Goal: Task Accomplishment & Management: Manage account settings

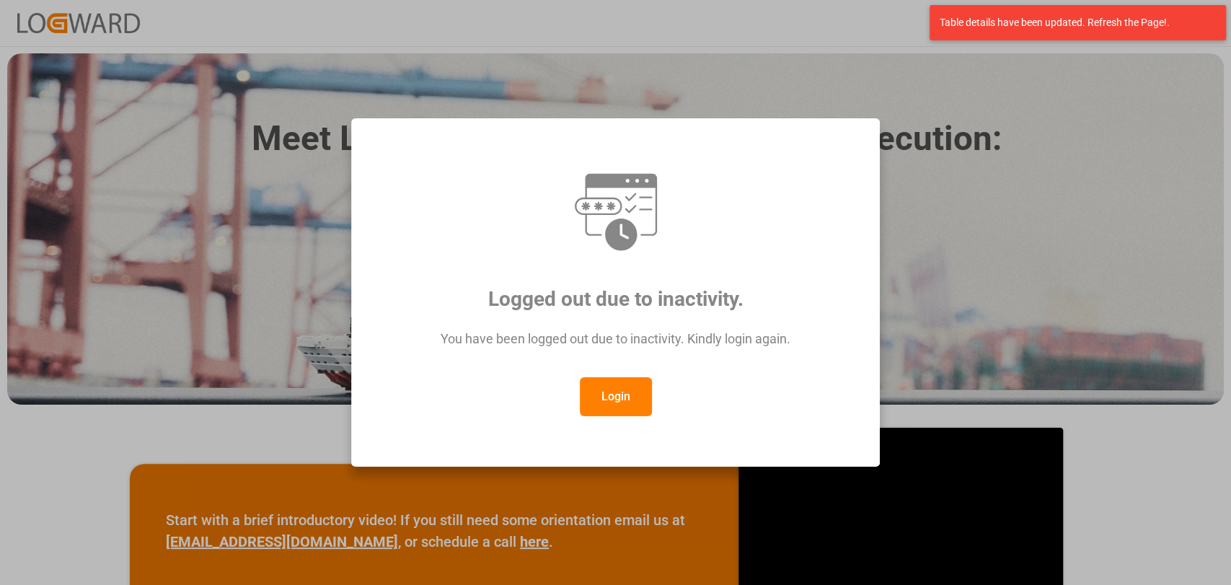
click at [624, 397] on button "Login" at bounding box center [616, 396] width 72 height 39
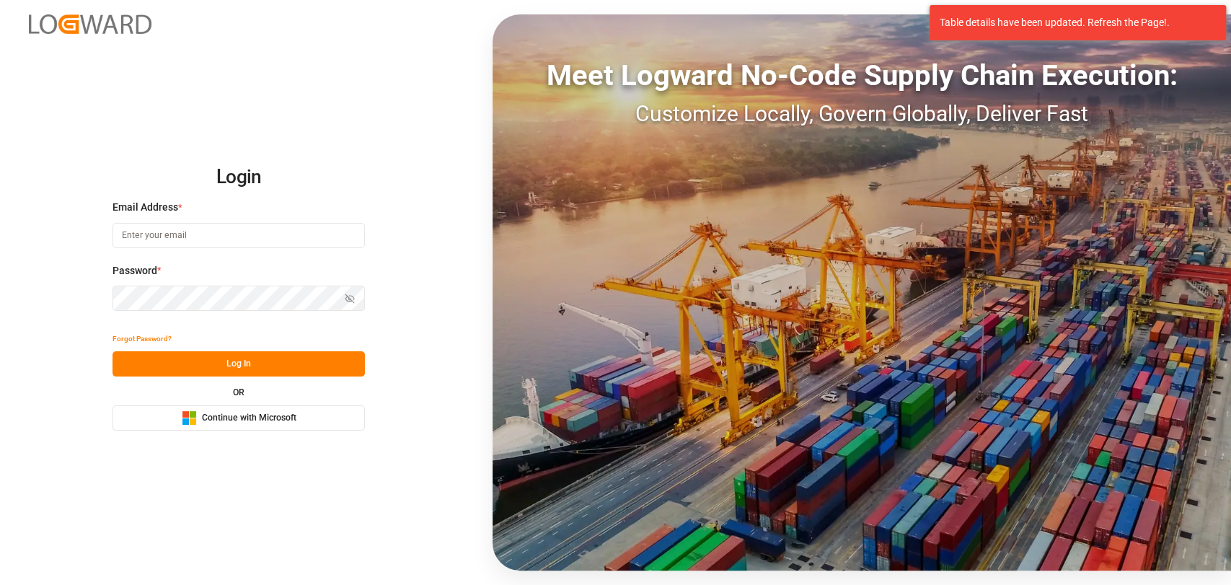
type input "[PERSON_NAME][EMAIL_ADDRESS][PERSON_NAME][DOMAIN_NAME]"
click at [218, 367] on button "Log In" at bounding box center [238, 363] width 252 height 25
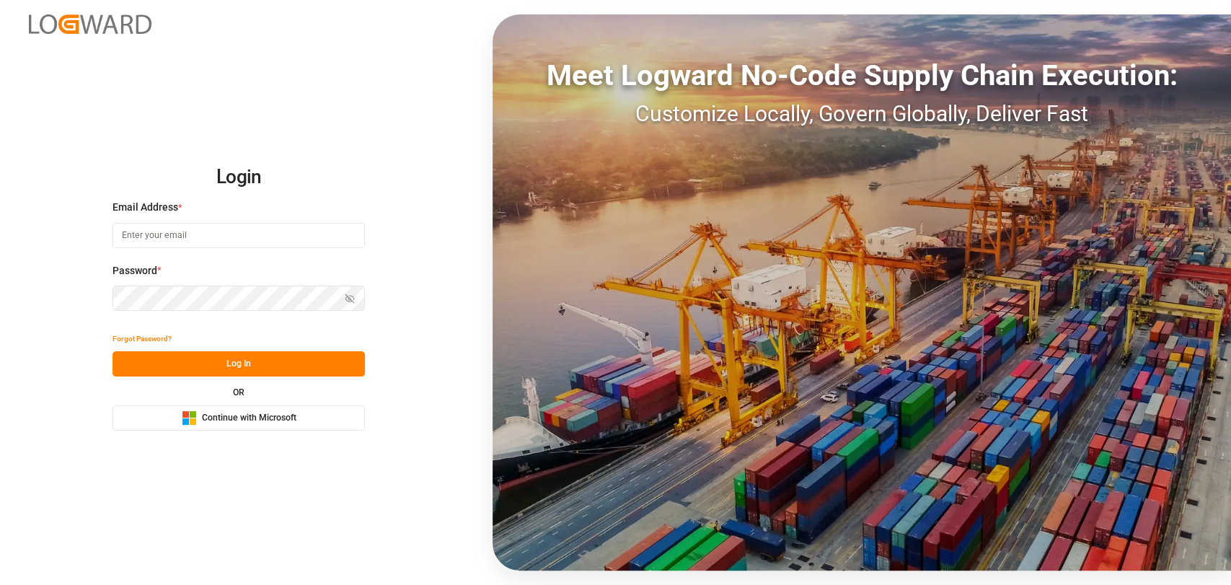
type input "[PERSON_NAME][EMAIL_ADDRESS][PERSON_NAME][DOMAIN_NAME]"
click at [254, 359] on button "Log In" at bounding box center [238, 363] width 252 height 25
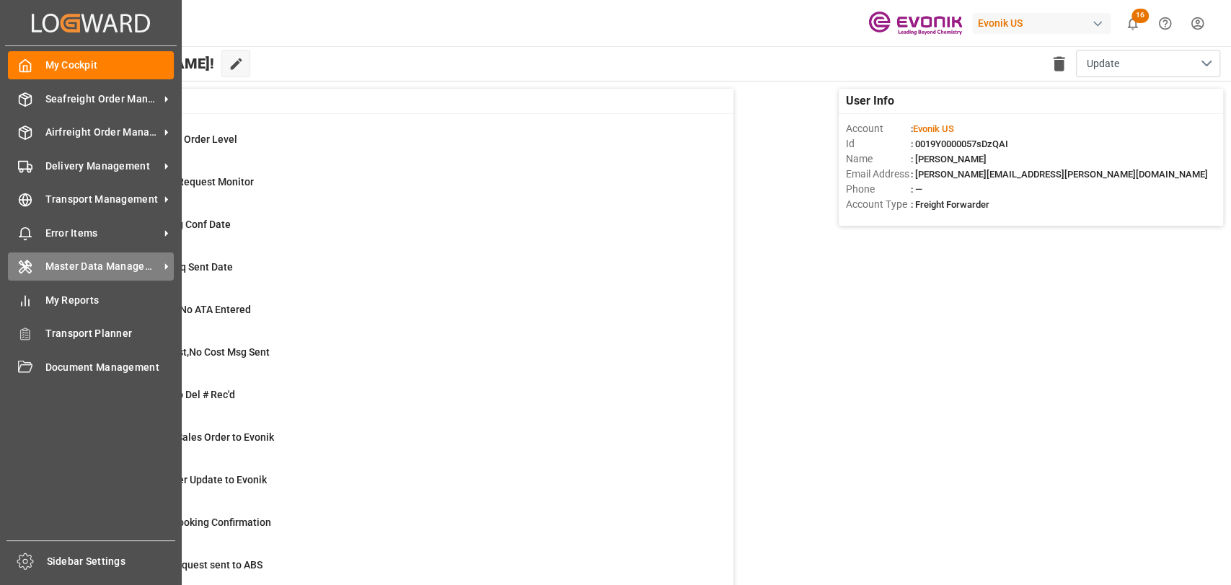
click at [56, 257] on div "Master Data Management Master Data Management" at bounding box center [91, 266] width 166 height 28
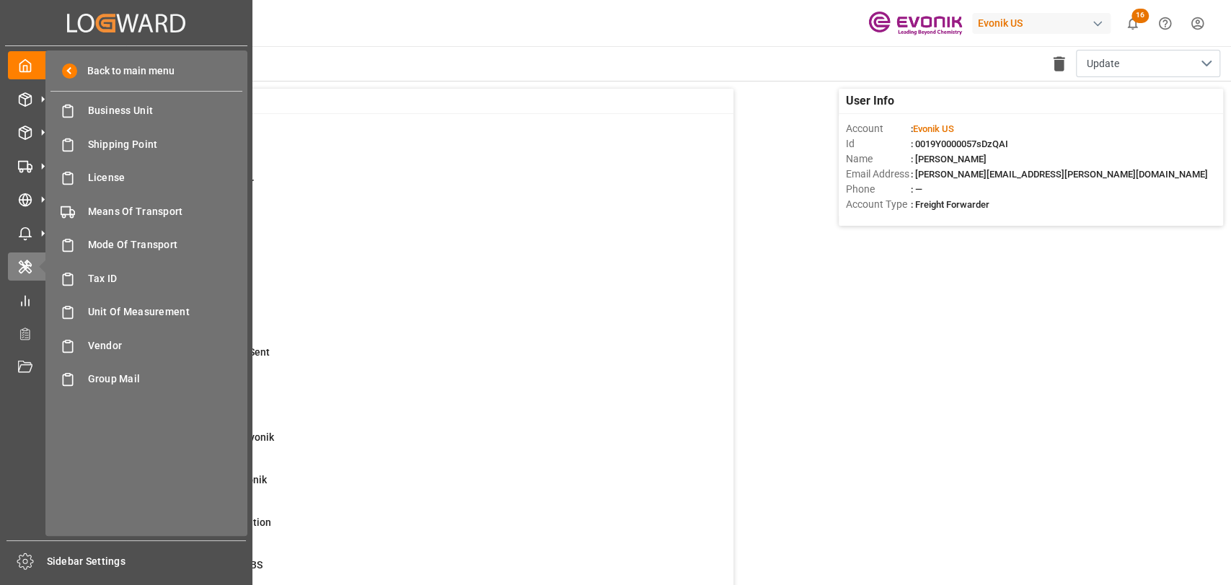
drag, startPoint x: 171, startPoint y: 425, endPoint x: 29, endPoint y: 456, distance: 145.2
click at [29, 456] on div "My Cockpit My Cockpit Seafreight Order Management Seafreight Order Management A…" at bounding box center [126, 293] width 242 height 494
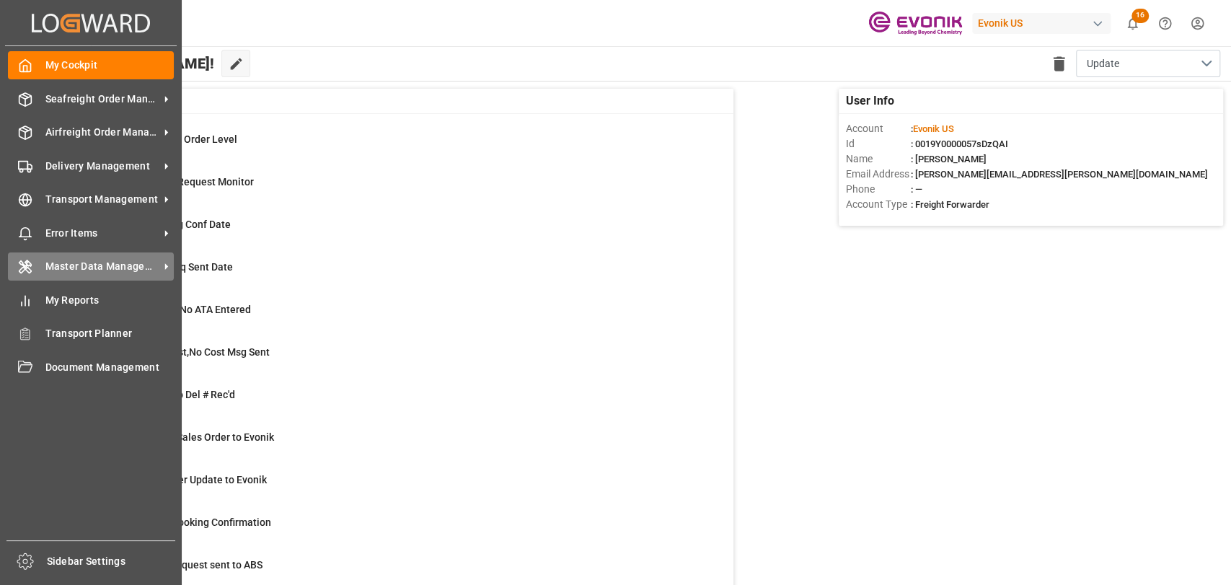
click at [133, 267] on span "Master Data Management" at bounding box center [102, 266] width 114 height 15
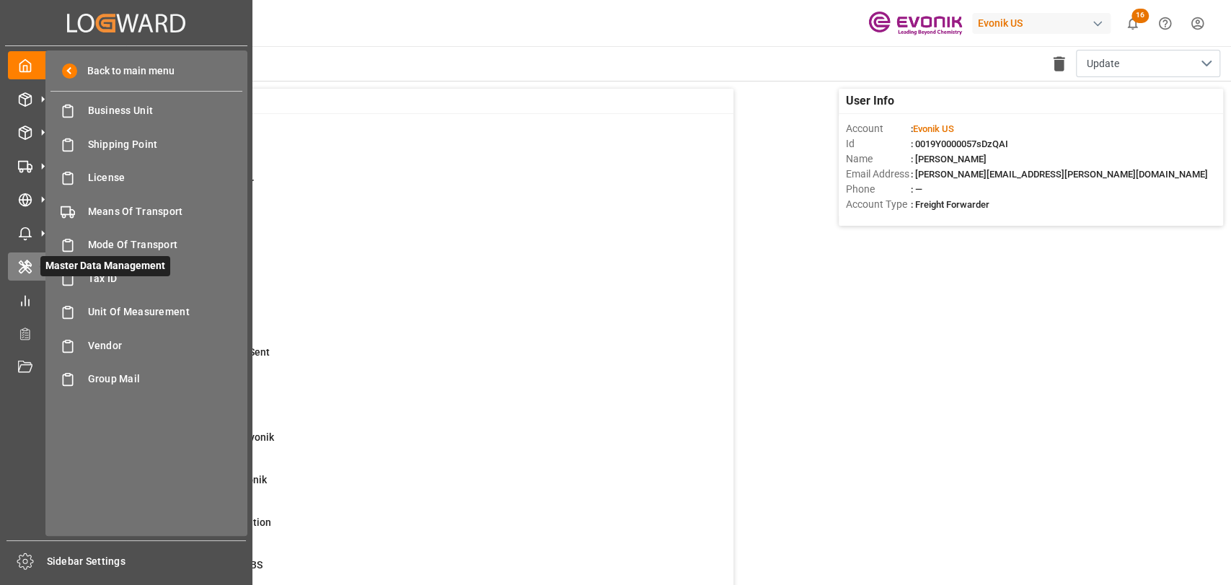
click at [39, 273] on icon at bounding box center [42, 267] width 30 height 30
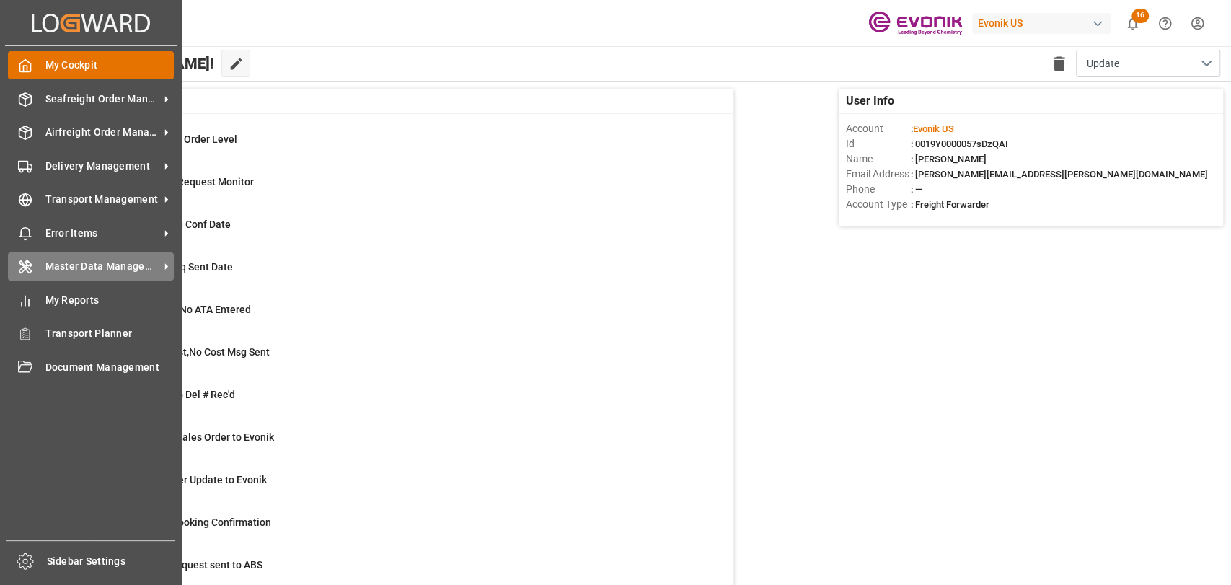
click at [24, 66] on polyline at bounding box center [26, 69] width 4 height 6
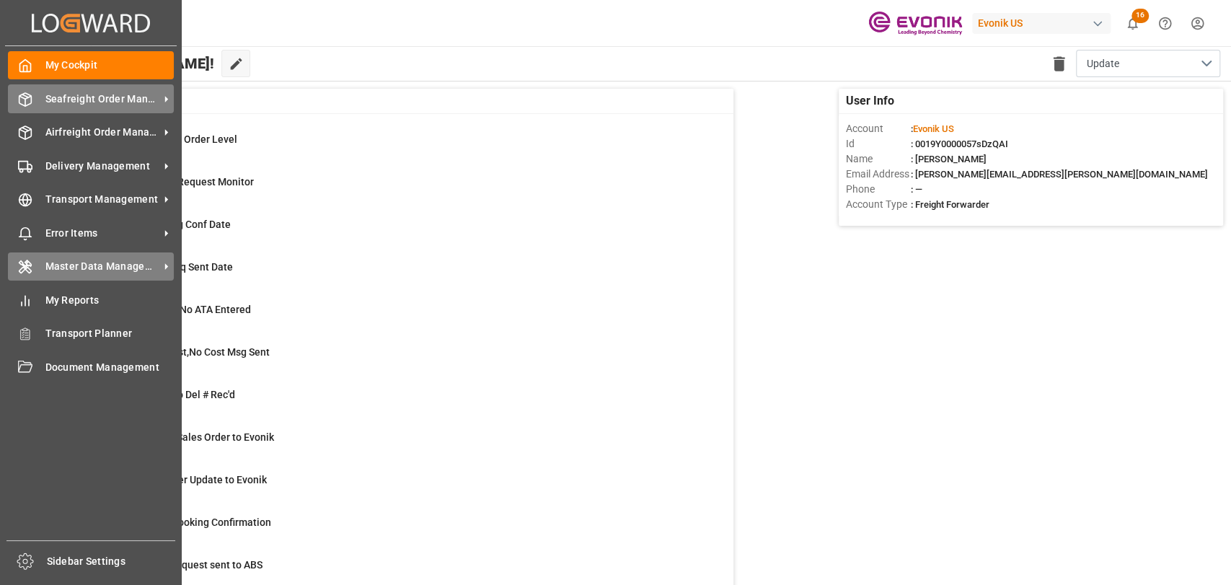
click at [105, 90] on div "Seafreight Order Management Seafreight Order Management" at bounding box center [91, 98] width 166 height 28
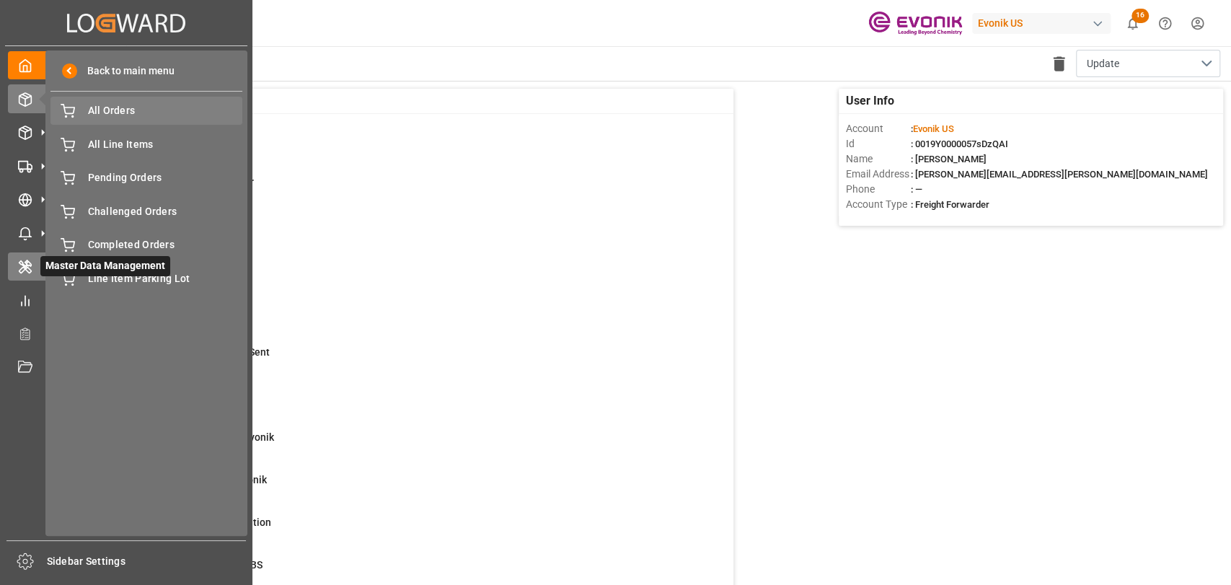
click at [124, 110] on span "All Orders" at bounding box center [165, 110] width 155 height 15
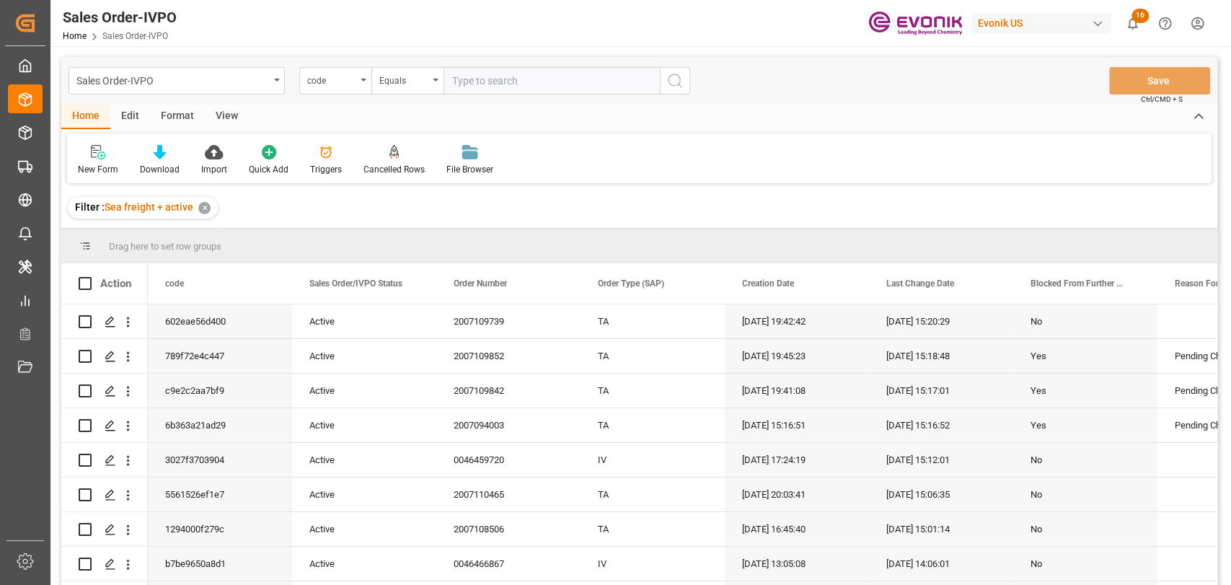
click at [277, 82] on div "Sales Order-IVPO" at bounding box center [176, 80] width 216 height 27
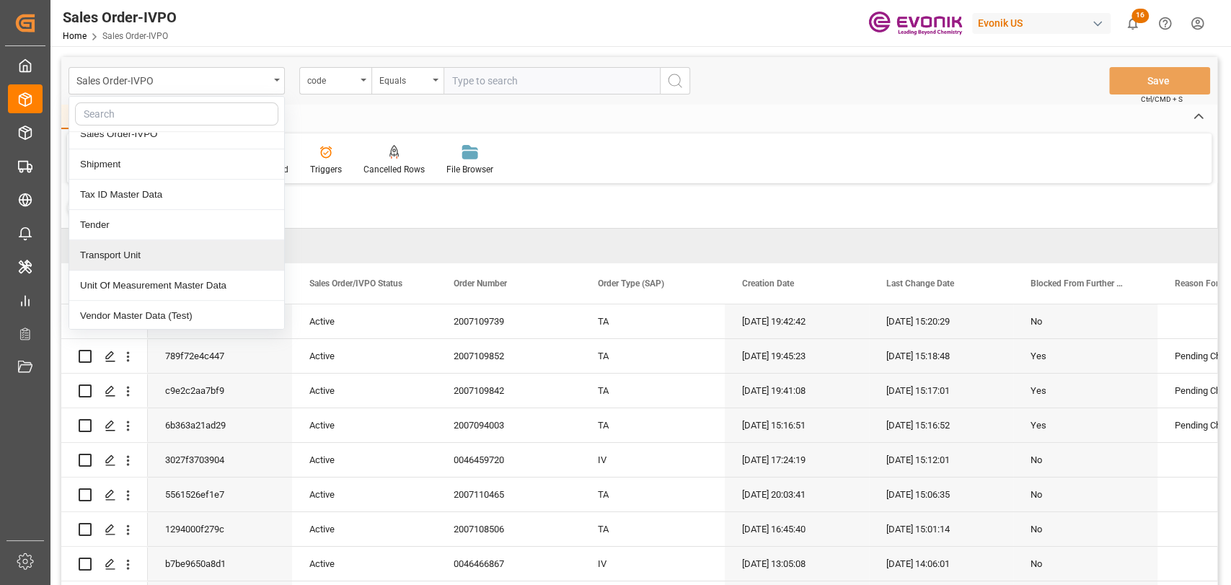
drag, startPoint x: 670, startPoint y: 127, endPoint x: 529, endPoint y: 122, distance: 140.7
click at [665, 128] on div "Home Edit Format View" at bounding box center [639, 117] width 1156 height 25
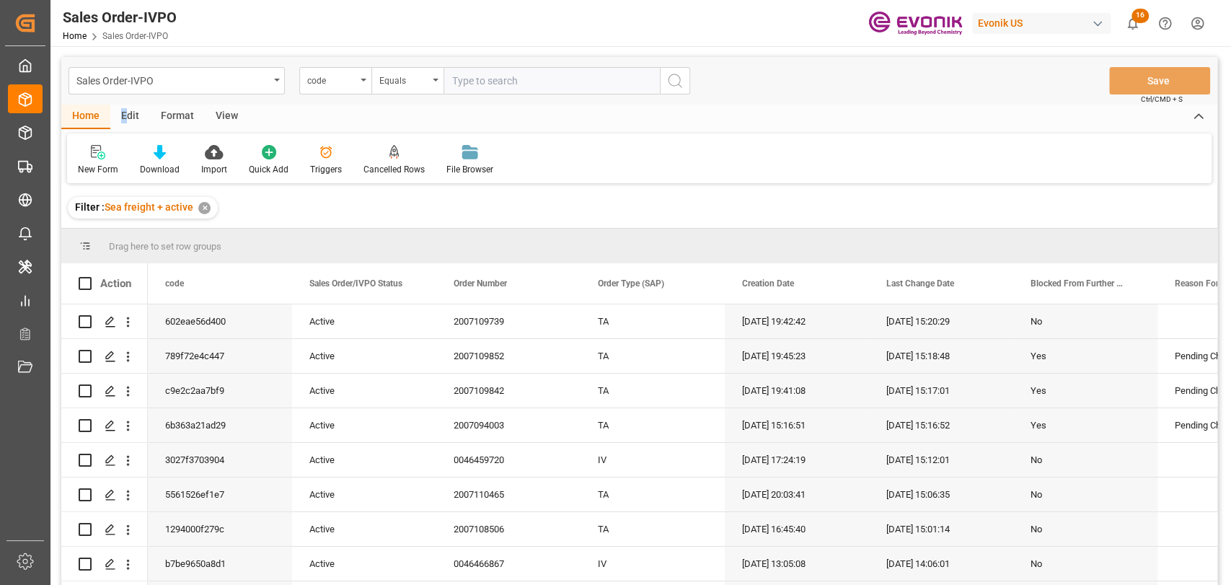
click at [124, 118] on div "Edit" at bounding box center [130, 117] width 40 height 25
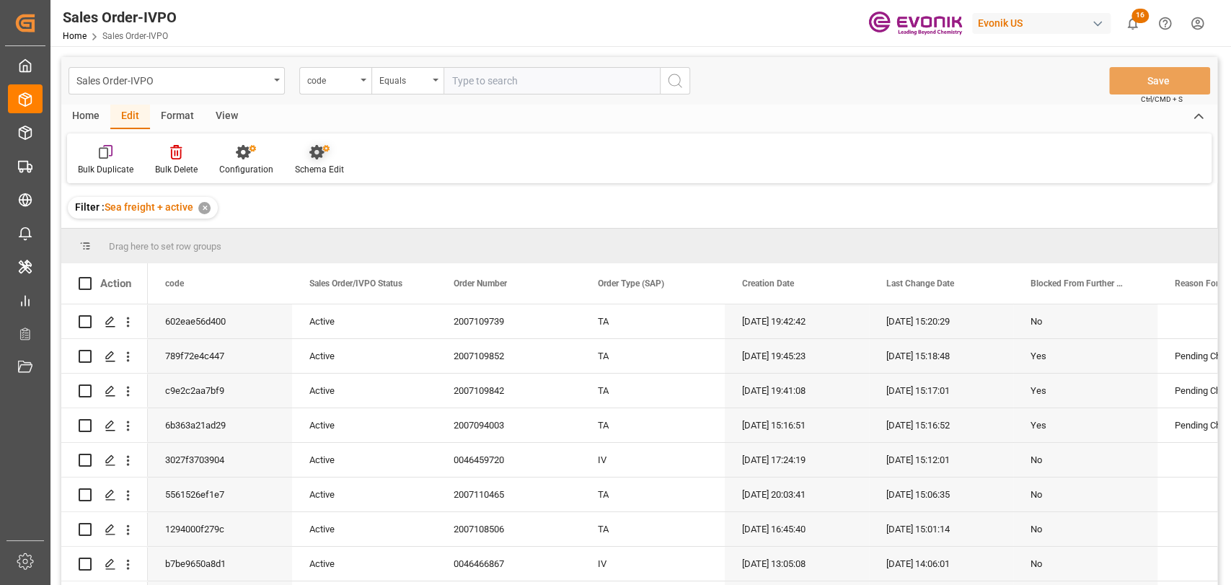
click at [320, 156] on icon at bounding box center [319, 152] width 20 height 14
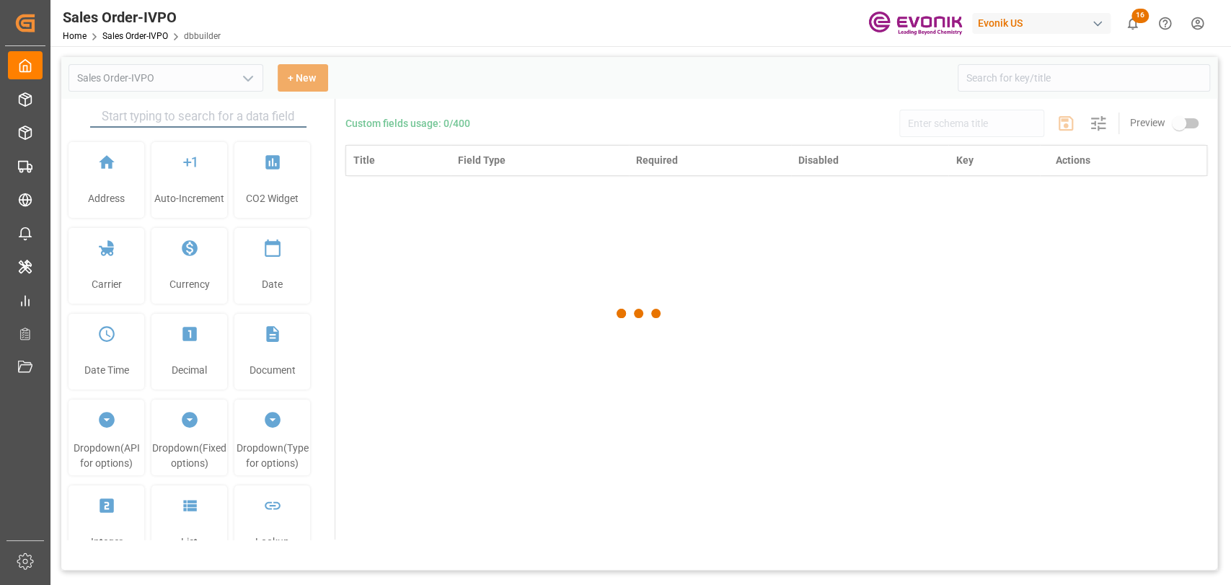
type input "Sales Order-IVPO"
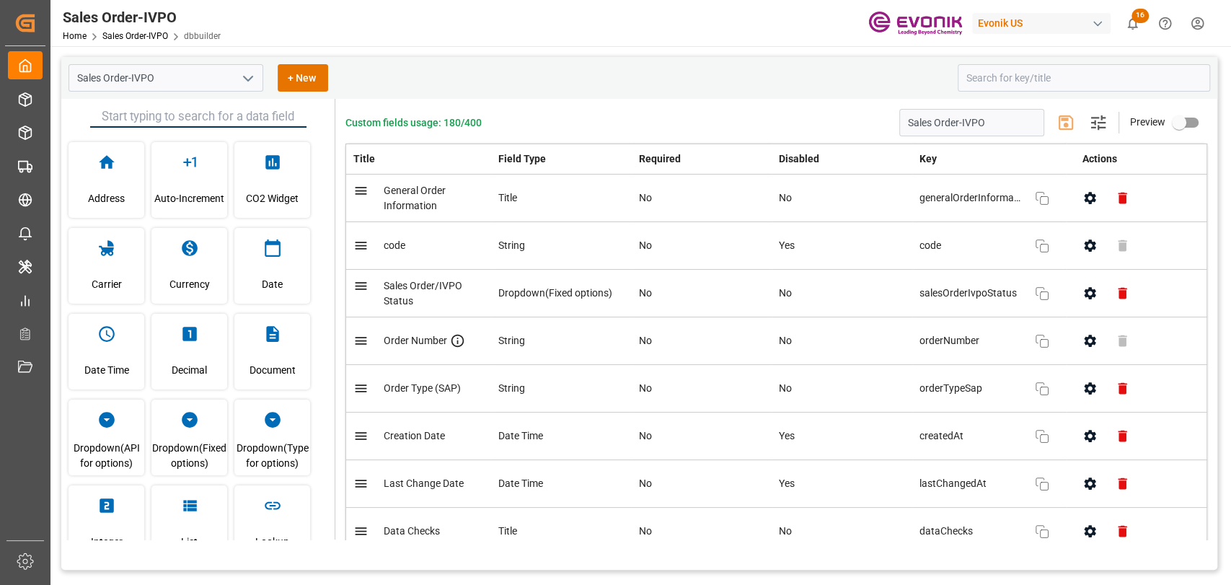
click at [249, 89] on button "open menu" at bounding box center [247, 78] width 22 height 22
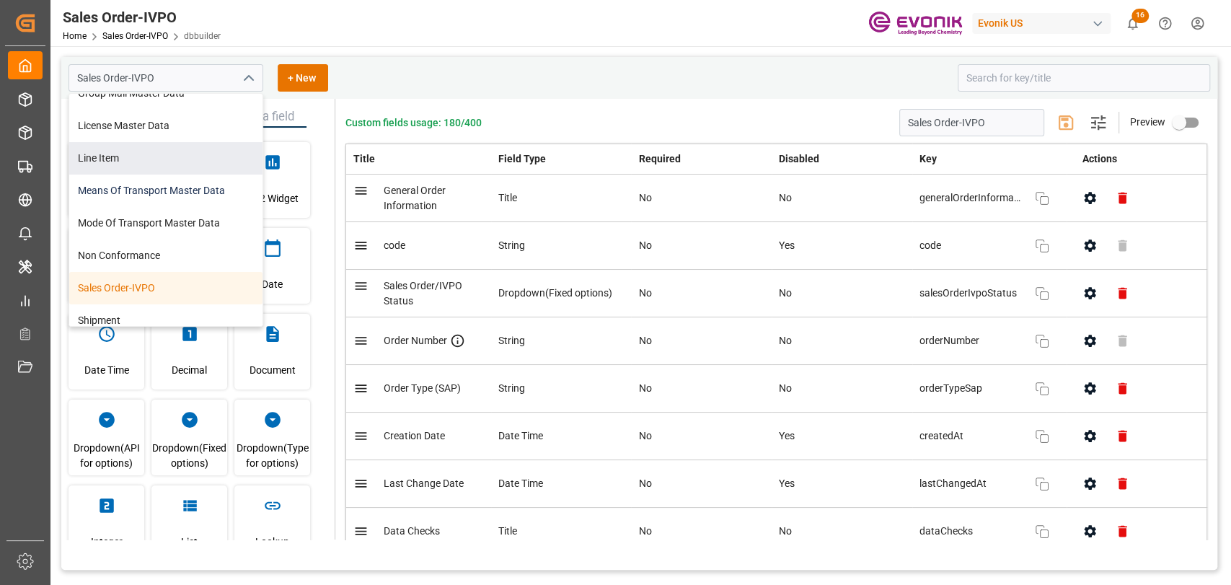
scroll to position [320, 0]
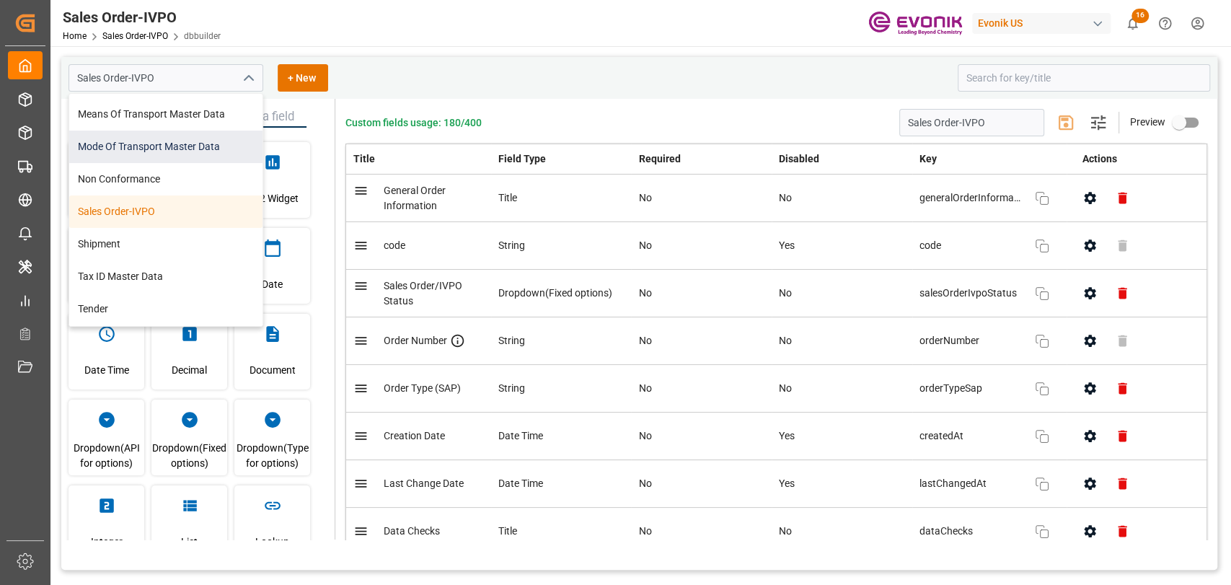
click at [214, 147] on div "Mode Of Transport Master Data" at bounding box center [165, 146] width 193 height 32
type input "Mode Of Transport Master Data"
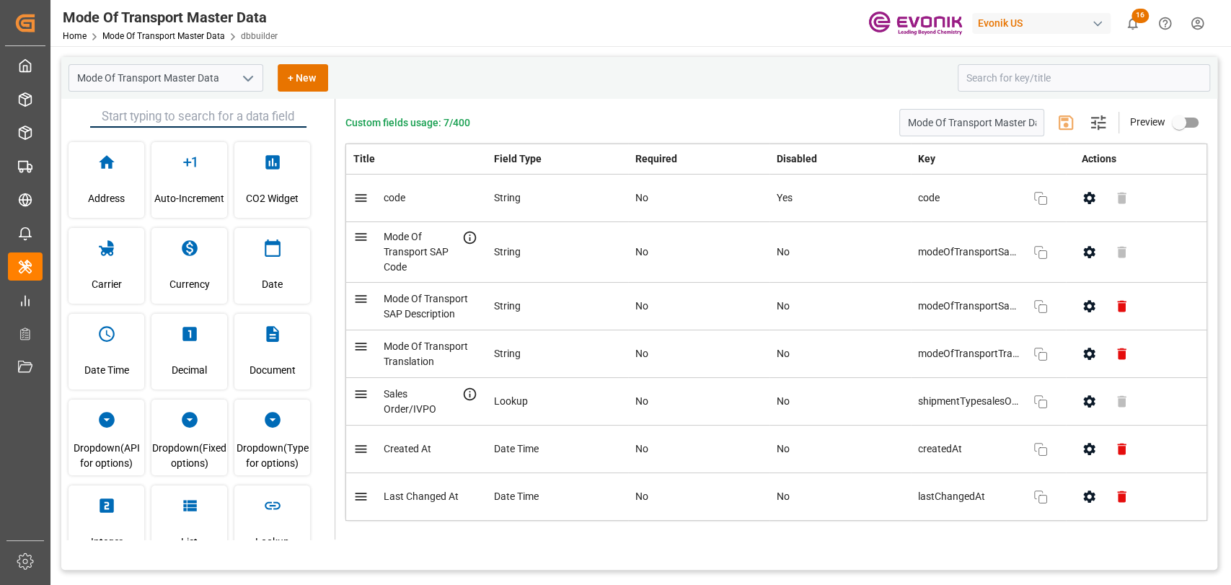
click at [252, 80] on icon "open menu" at bounding box center [247, 78] width 17 height 17
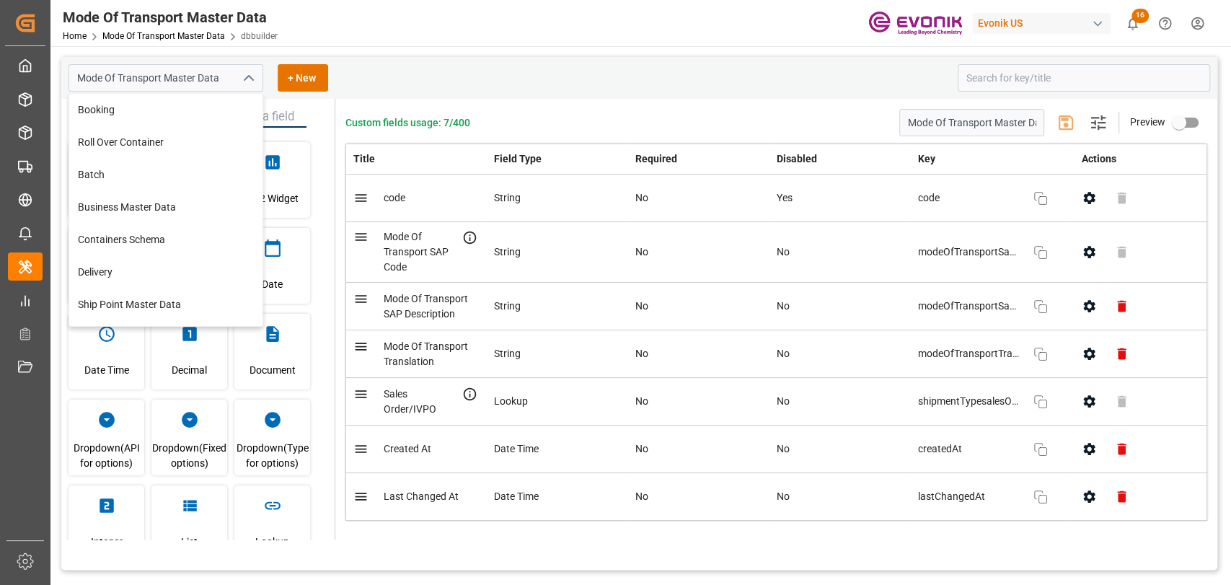
click at [464, 76] on div "Mode Of Transport Master Data Booking Roll Over Container Batch Business Master…" at bounding box center [507, 77] width 879 height 27
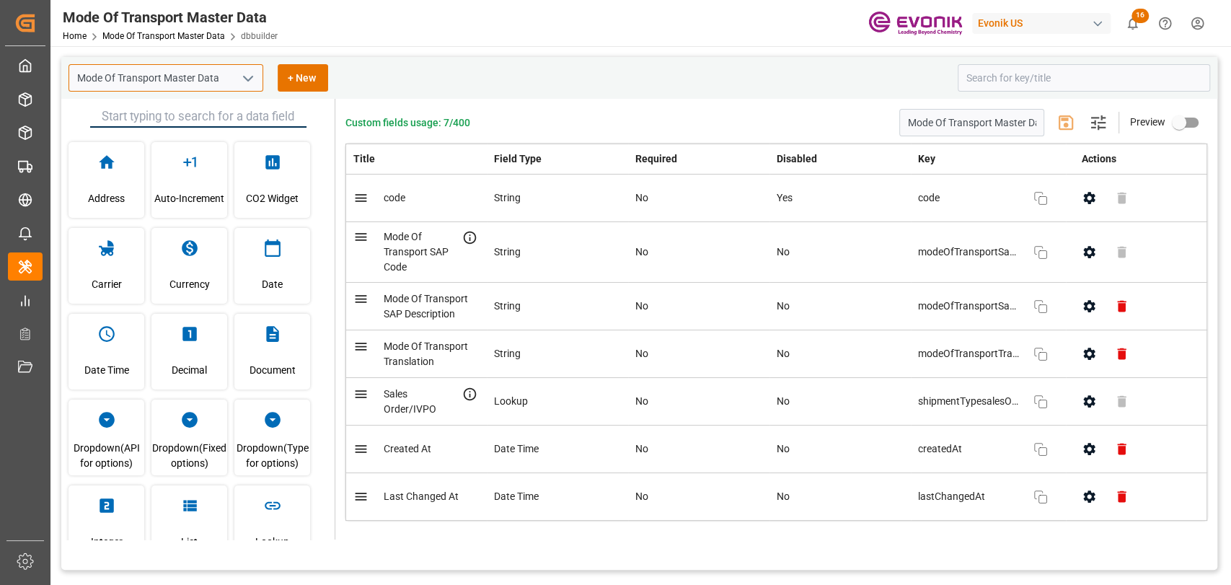
click at [234, 78] on input "Mode Of Transport Master Data" at bounding box center [165, 77] width 195 height 27
click at [254, 76] on icon "open menu" at bounding box center [247, 78] width 17 height 17
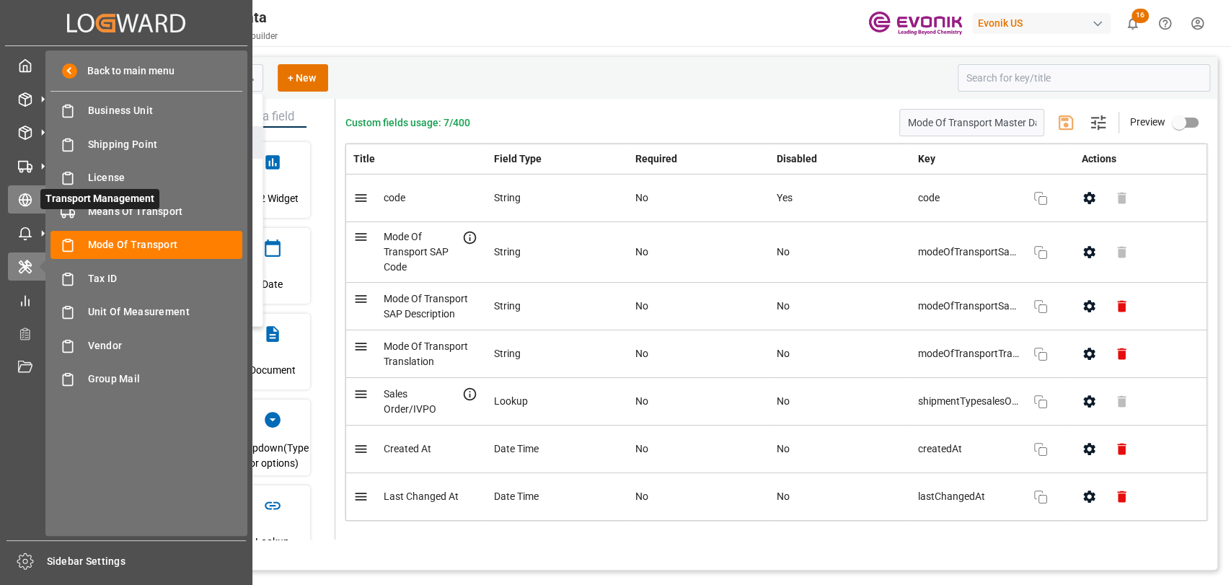
click at [25, 202] on icon at bounding box center [25, 199] width 14 height 14
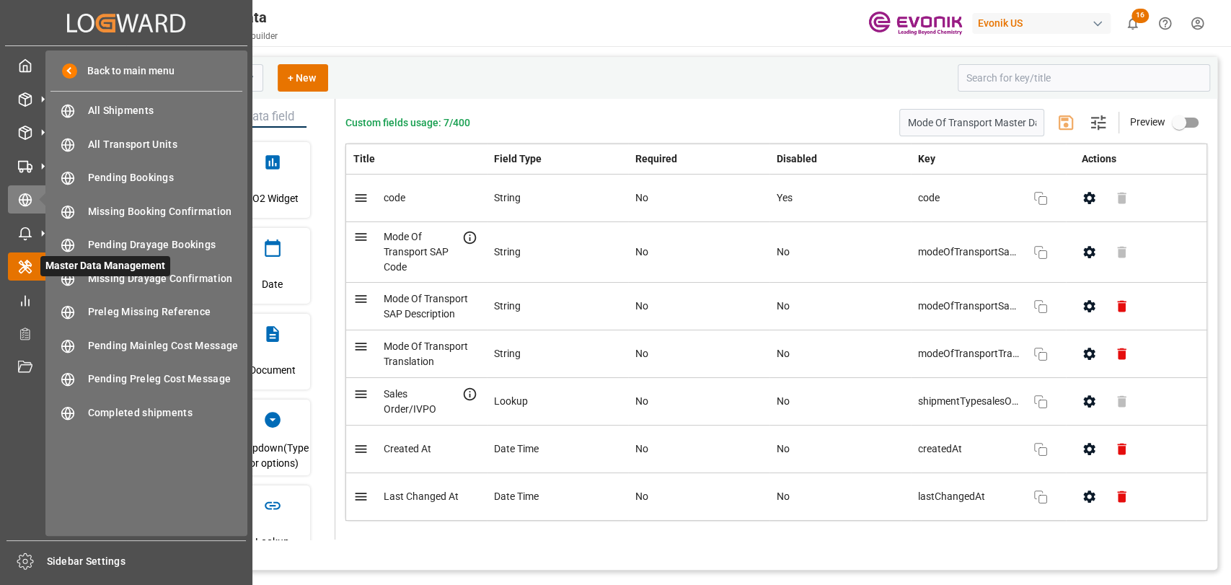
drag, startPoint x: 35, startPoint y: 260, endPoint x: 59, endPoint y: 256, distance: 24.1
click at [36, 260] on icon at bounding box center [42, 266] width 15 height 15
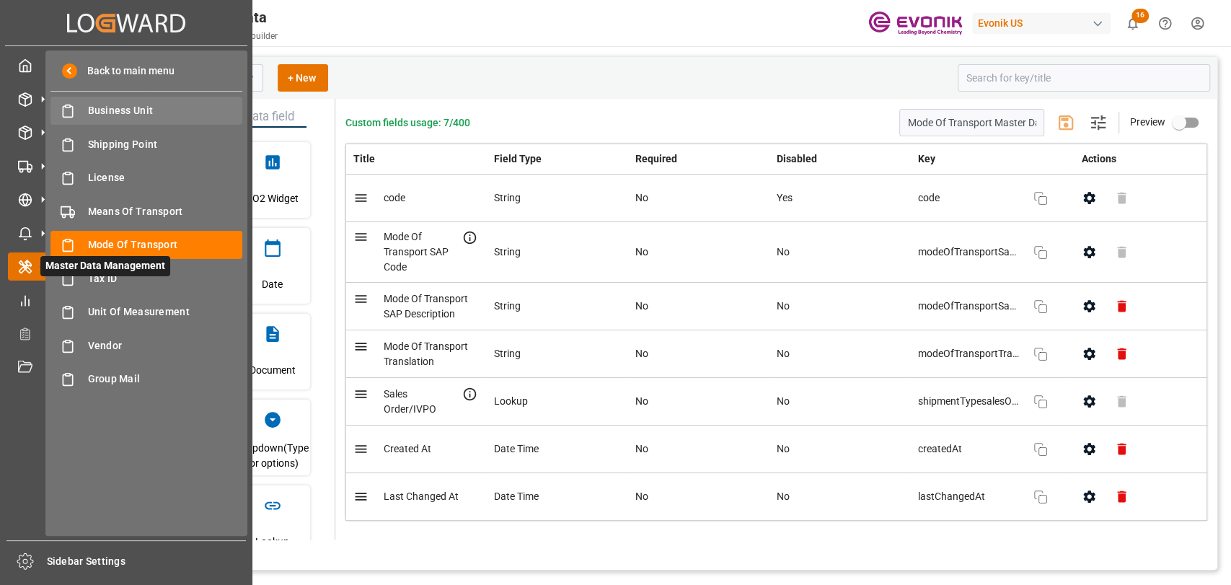
click at [155, 115] on span "Business Unit" at bounding box center [165, 110] width 155 height 15
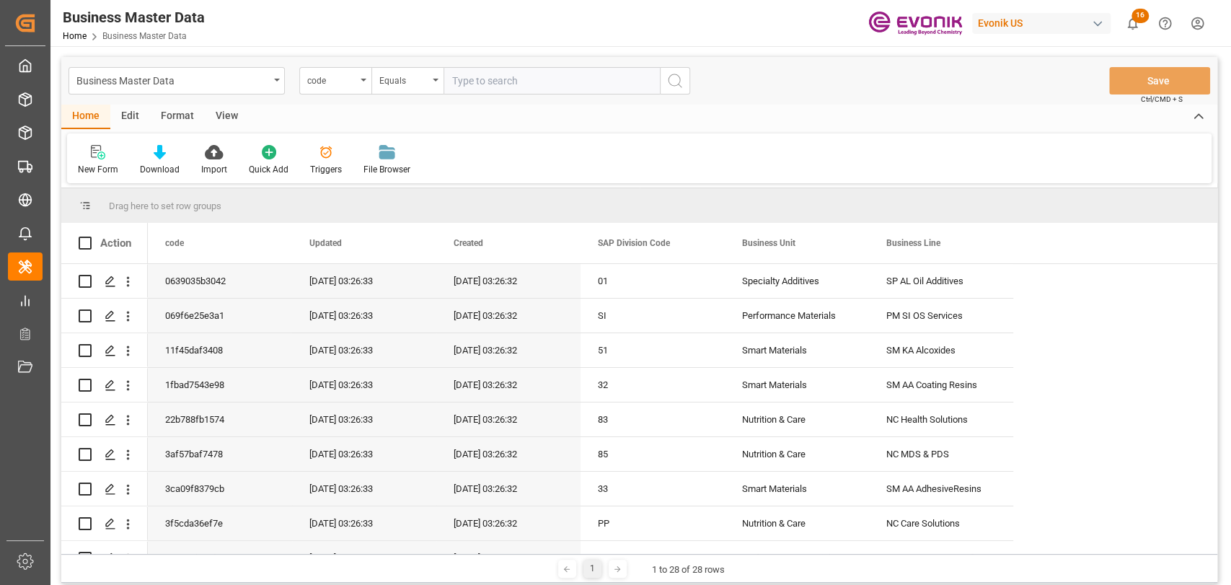
click at [128, 108] on div "Edit" at bounding box center [130, 117] width 40 height 25
click at [314, 150] on icon at bounding box center [316, 152] width 14 height 14
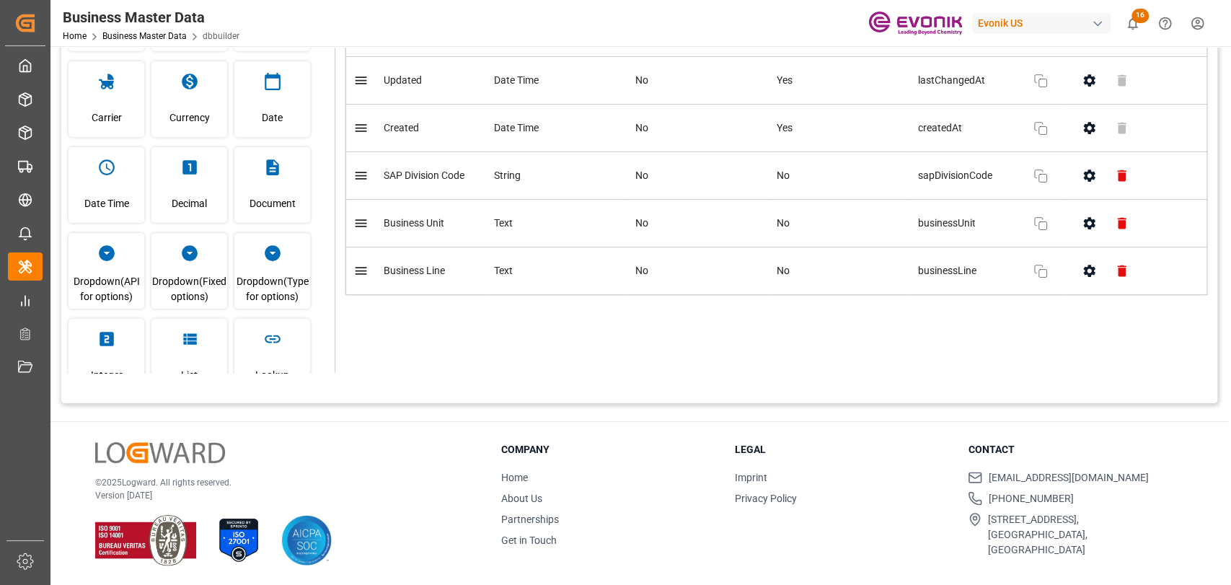
scroll to position [6, 0]
